Goal: Task Accomplishment & Management: Manage account settings

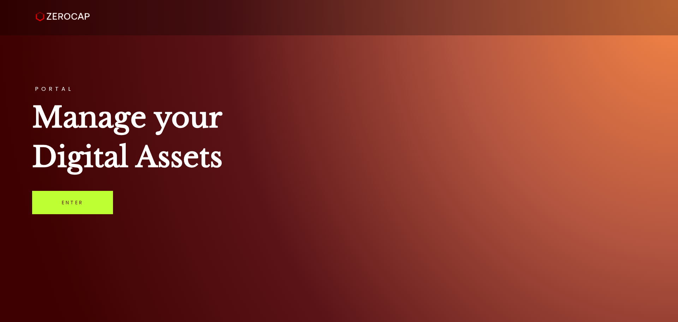
click at [99, 208] on link "Enter" at bounding box center [72, 202] width 81 height 23
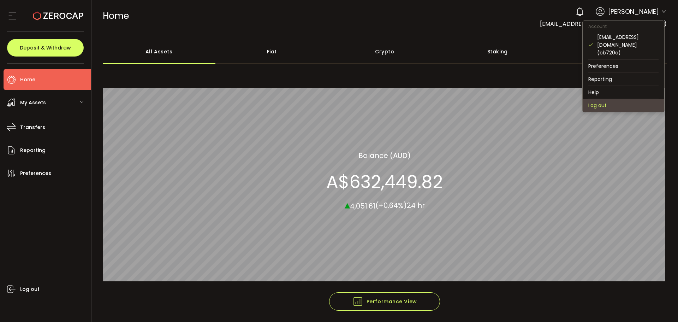
click at [605, 99] on li "Log out" at bounding box center [624, 105] width 82 height 13
